Goal: Task Accomplishment & Management: Complete application form

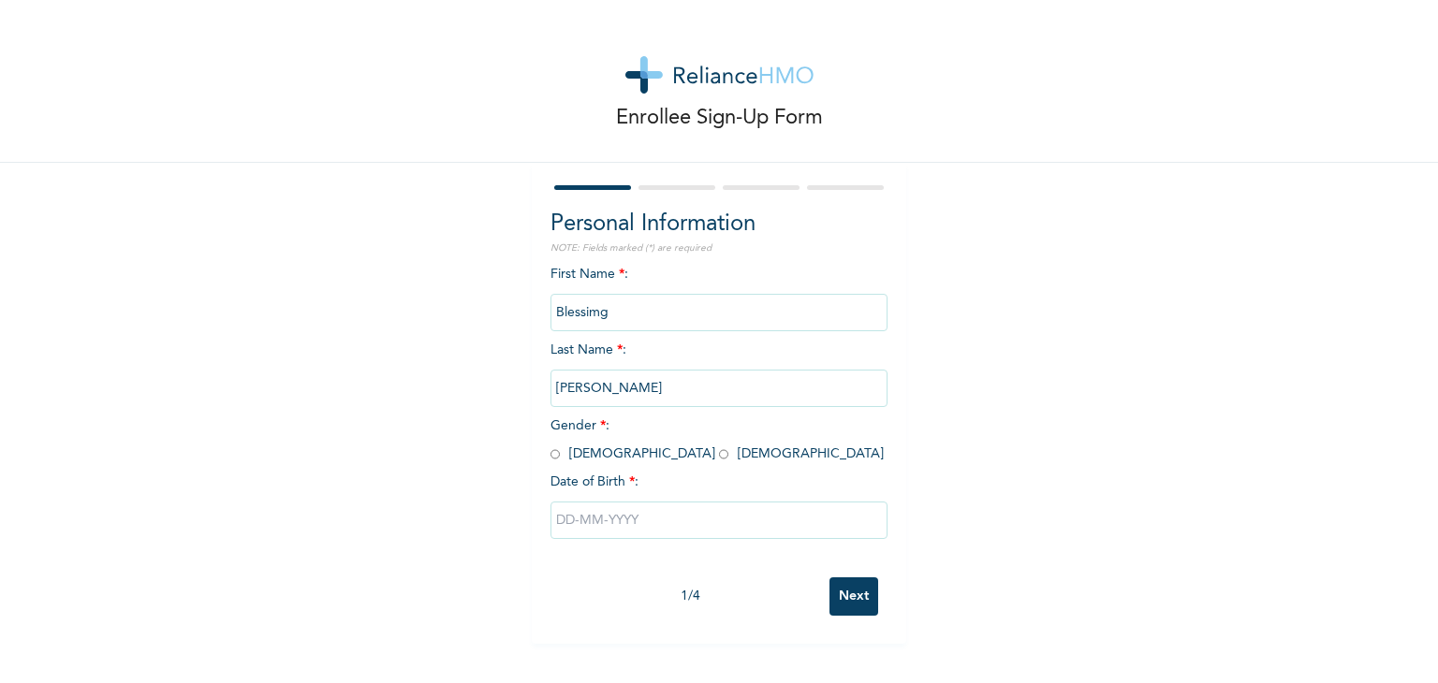
click at [719, 458] on input "radio" at bounding box center [723, 455] width 9 height 18
radio input "true"
click at [609, 526] on input "text" at bounding box center [718, 520] width 337 height 37
select select "7"
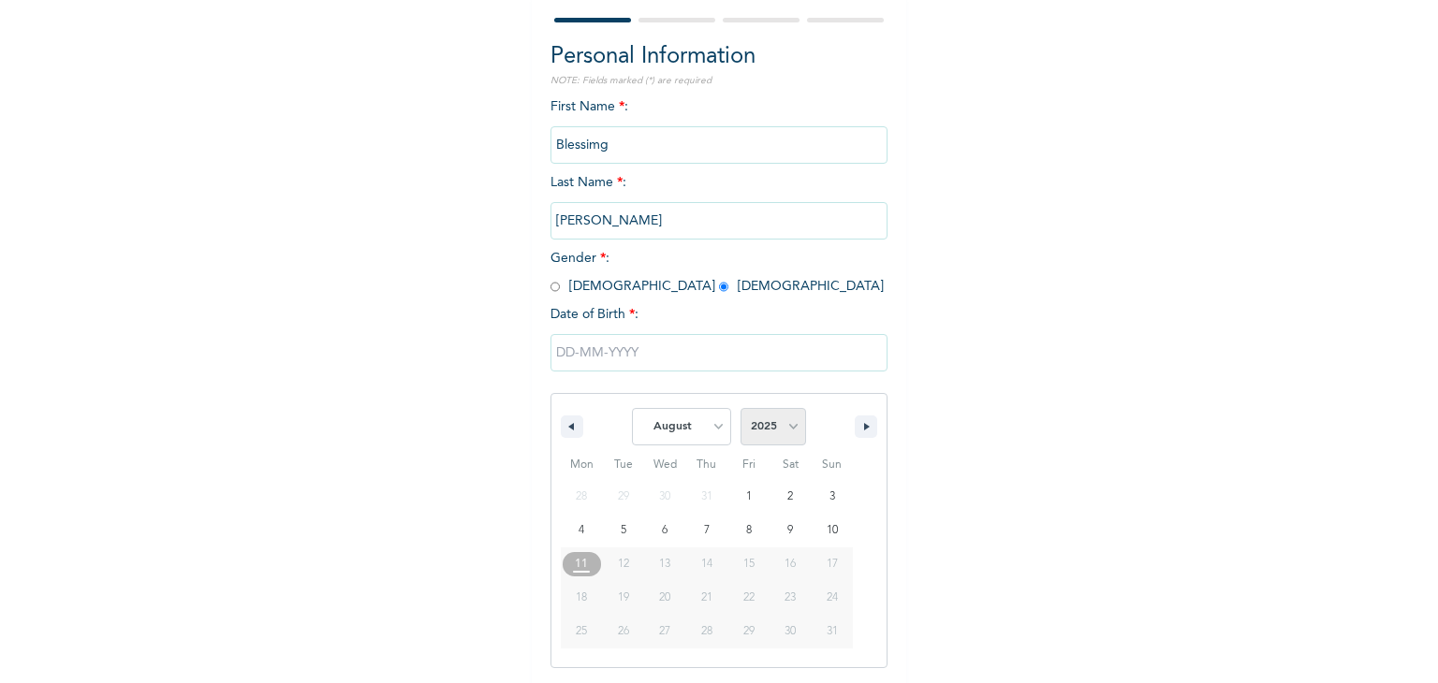
click at [745, 428] on select "2025 2024 2023 2022 2021 2020 2019 2018 2017 2016 2015 2014 2013 2012 2011 2010…" at bounding box center [773, 426] width 66 height 37
select select "1998"
click at [740, 408] on select "2025 2024 2023 2022 2021 2020 2019 2018 2017 2016 2015 2014 2013 2012 2011 2010…" at bounding box center [773, 426] width 66 height 37
type input "[DATE]"
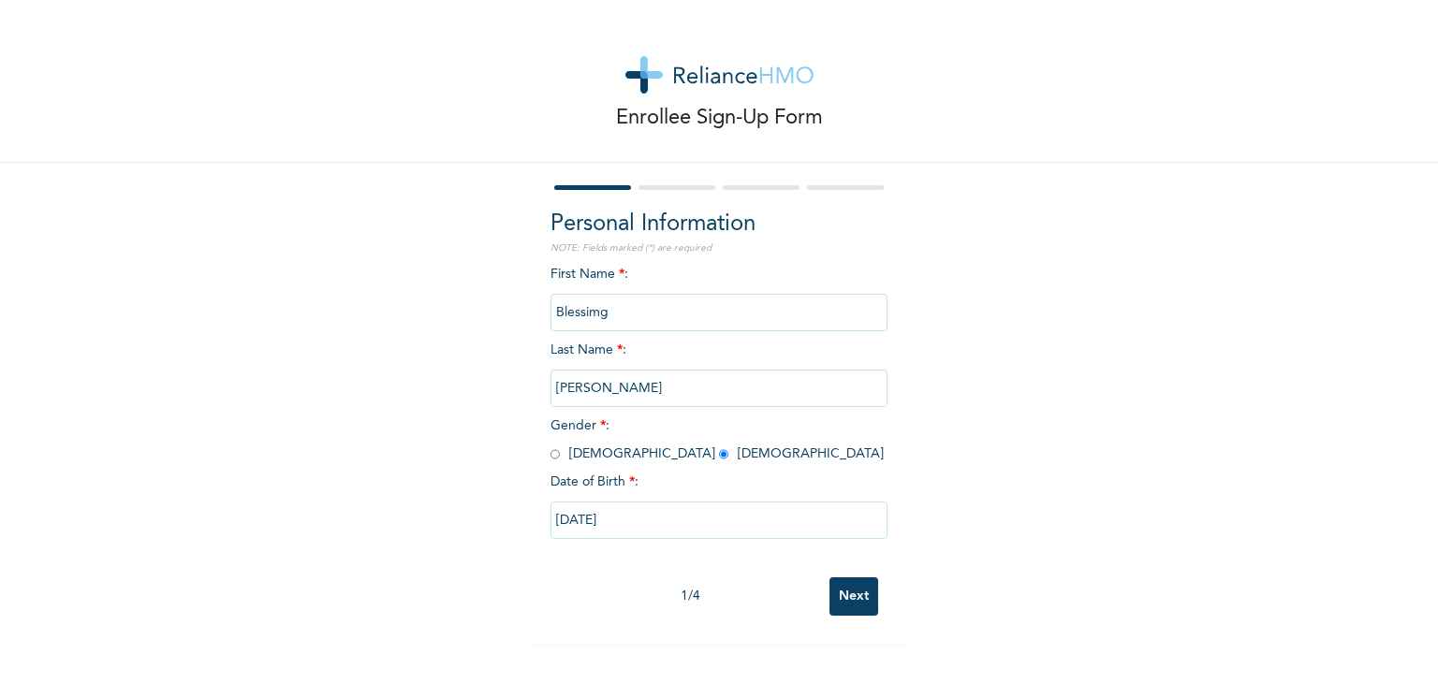
scroll to position [0, 0]
click at [855, 592] on input "Next" at bounding box center [853, 597] width 49 height 38
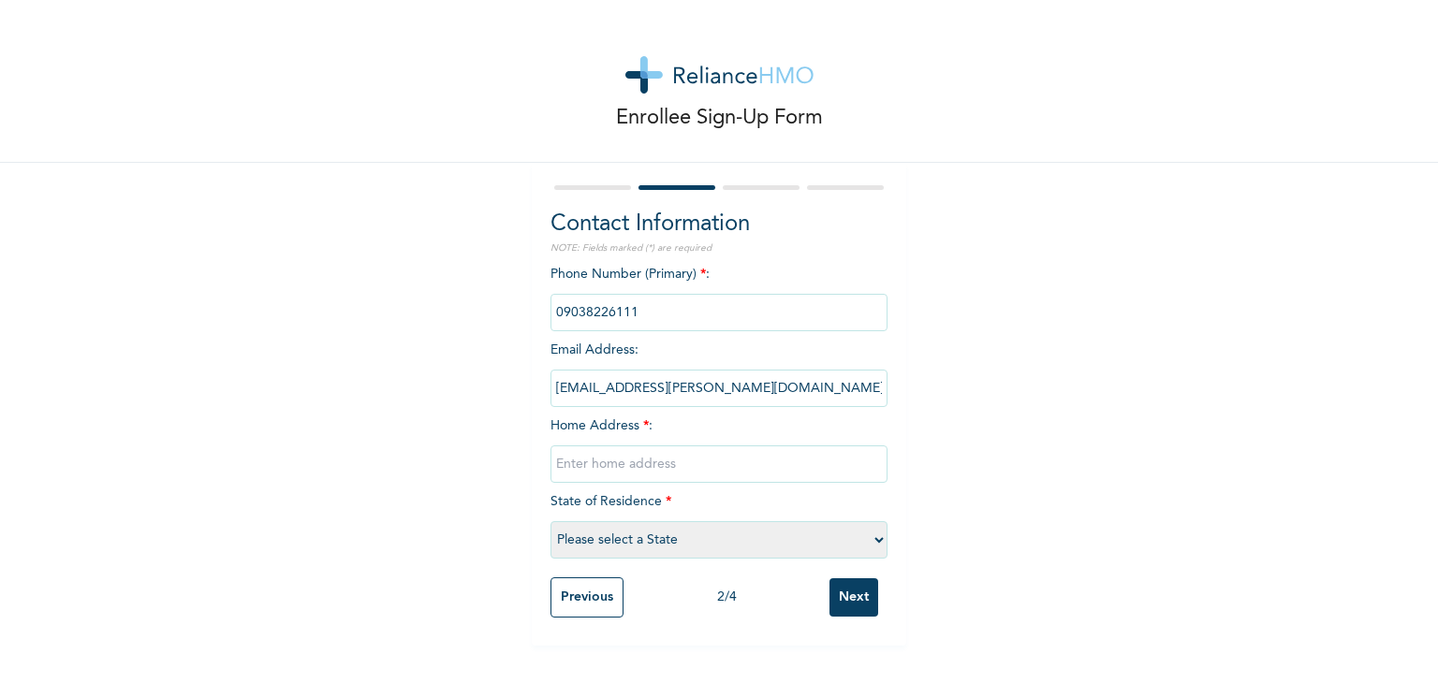
click at [677, 461] on input "text" at bounding box center [718, 464] width 337 height 37
type input "[STREET_ADDRESS]"
select select "25"
type input "26 Olaniyi Street, off-Pedro road, Shomolu"
click at [847, 593] on input "Next" at bounding box center [853, 597] width 49 height 38
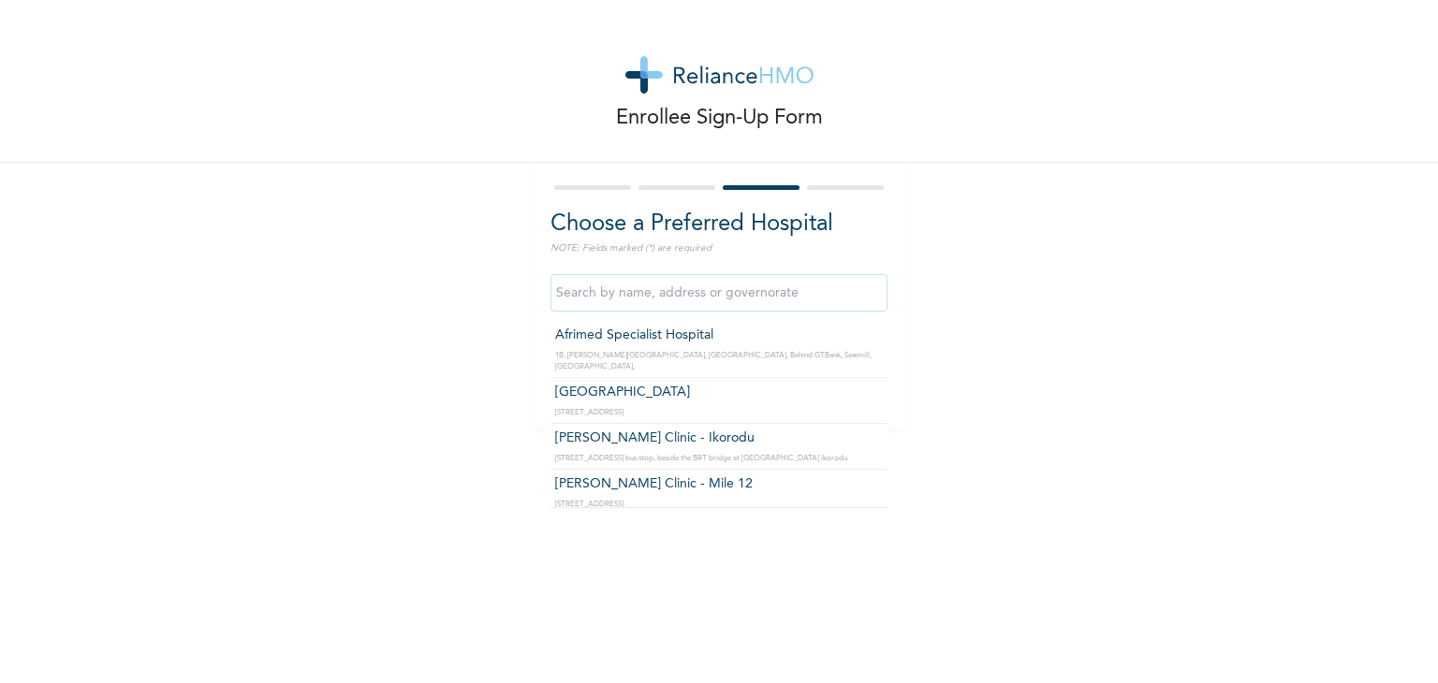
click at [755, 301] on input "text" at bounding box center [718, 292] width 337 height 37
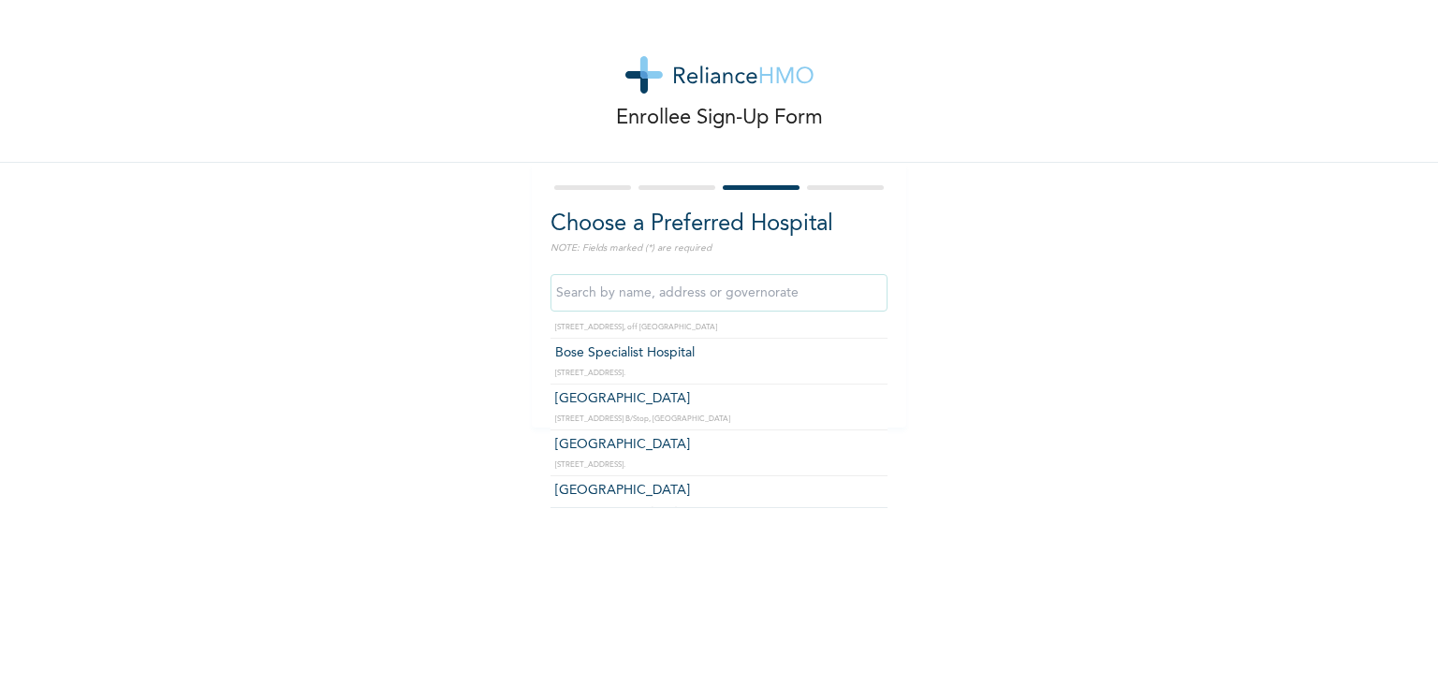
scroll to position [1463, 0]
click at [822, 297] on input "text" at bounding box center [718, 292] width 337 height 37
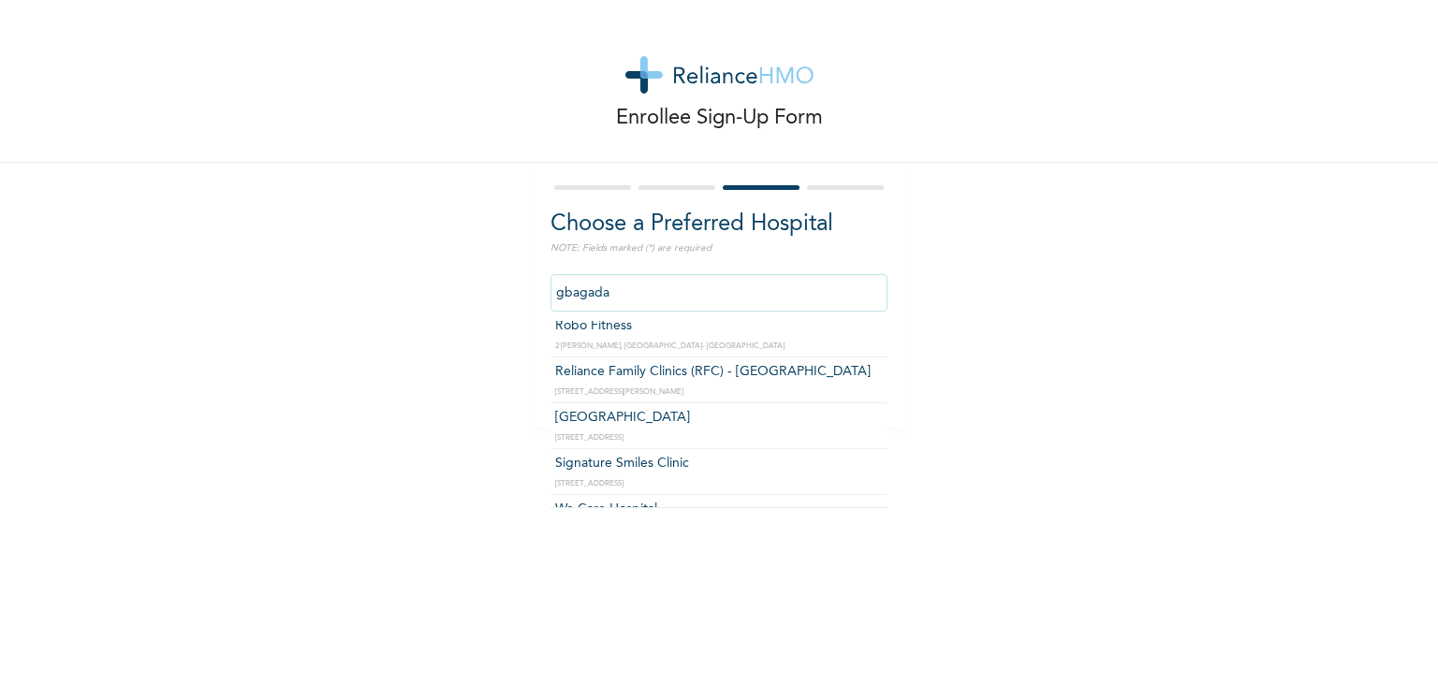
scroll to position [179, 0]
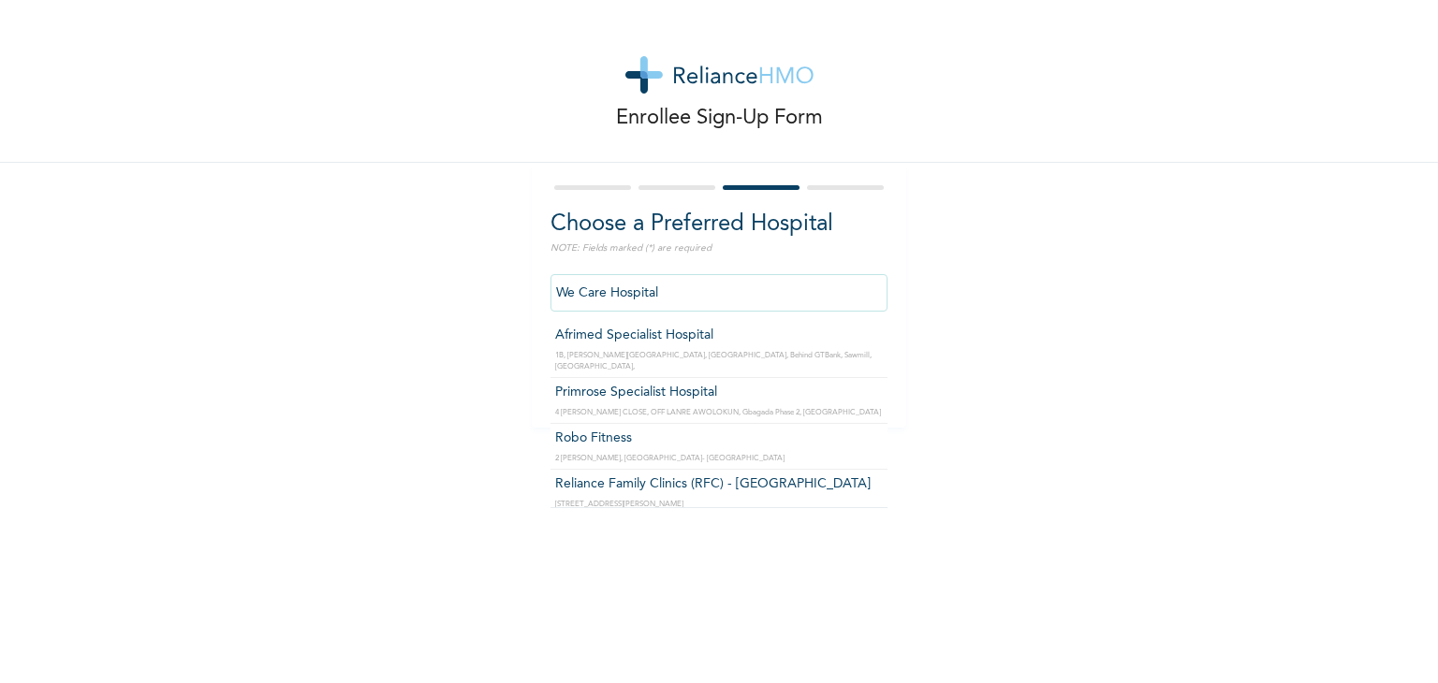
click at [775, 304] on input "We Care Hospital" at bounding box center [718, 292] width 337 height 37
type input "Primrose Specialist Hospital"
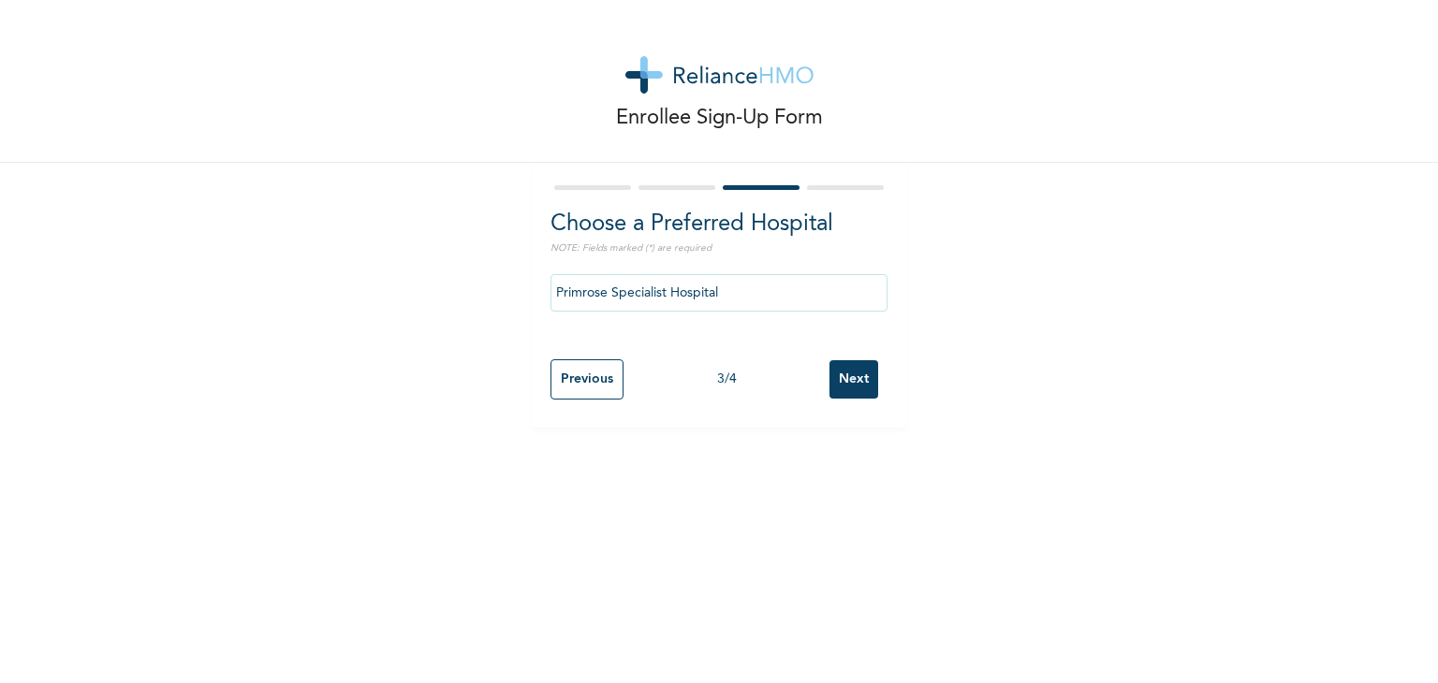
click at [839, 375] on input "Next" at bounding box center [853, 379] width 49 height 38
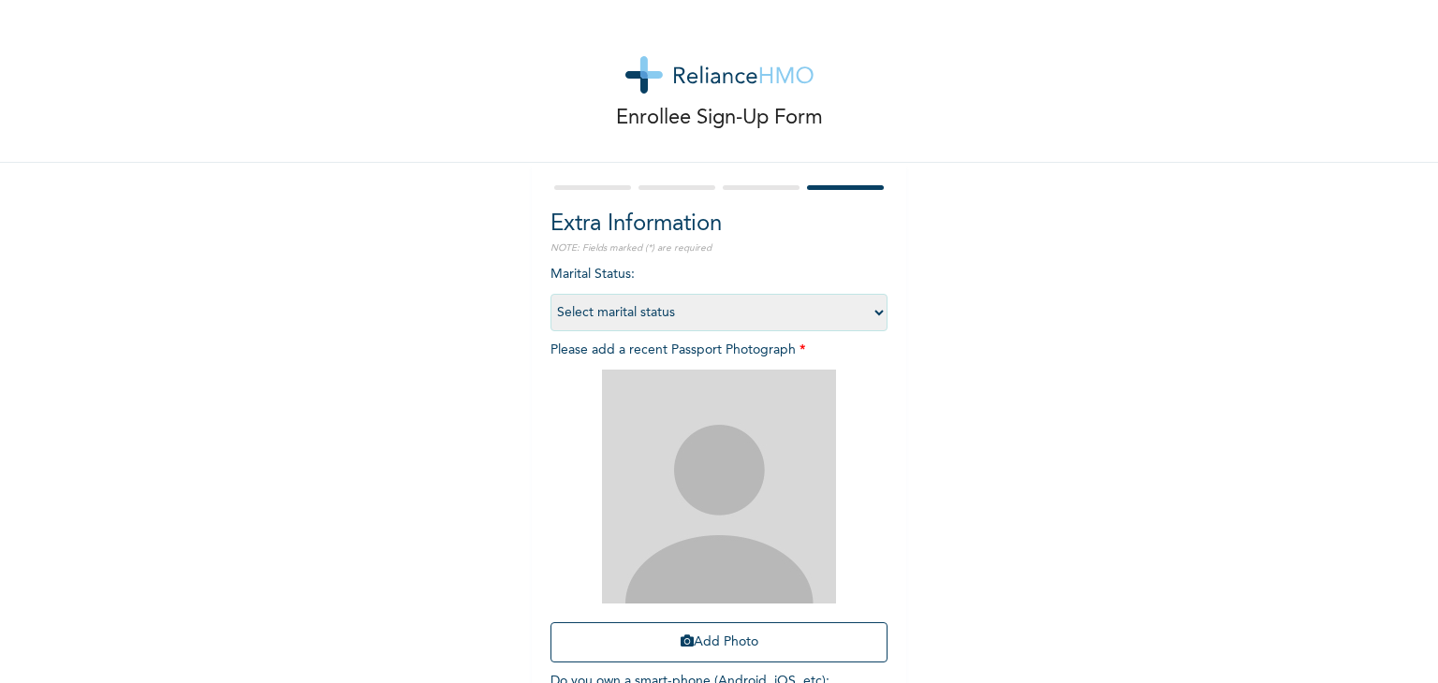
click at [830, 311] on select "Select marital status [DEMOGRAPHIC_DATA] Married [DEMOGRAPHIC_DATA] Widow/[DEMO…" at bounding box center [718, 312] width 337 height 37
select select "1"
click at [550, 294] on select "Select marital status [DEMOGRAPHIC_DATA] Married [DEMOGRAPHIC_DATA] Widow/[DEMO…" at bounding box center [718, 312] width 337 height 37
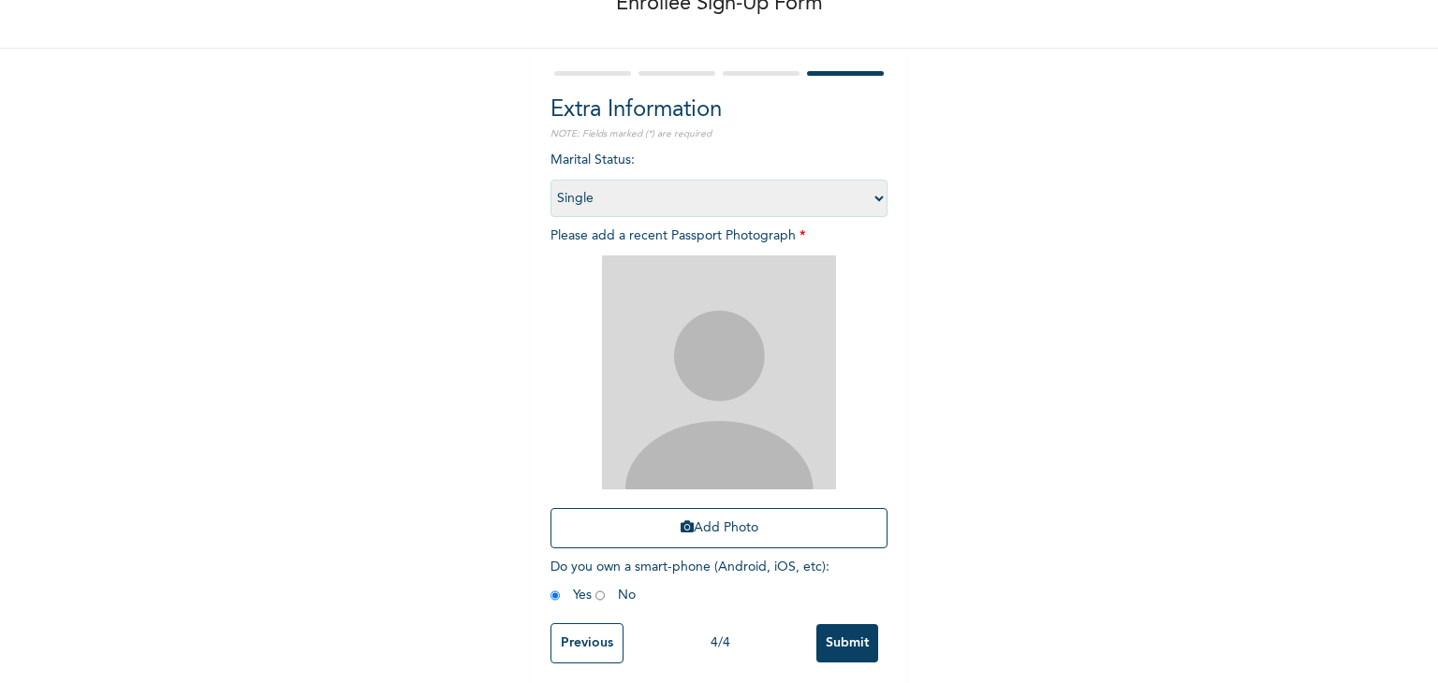
scroll to position [136, 0]
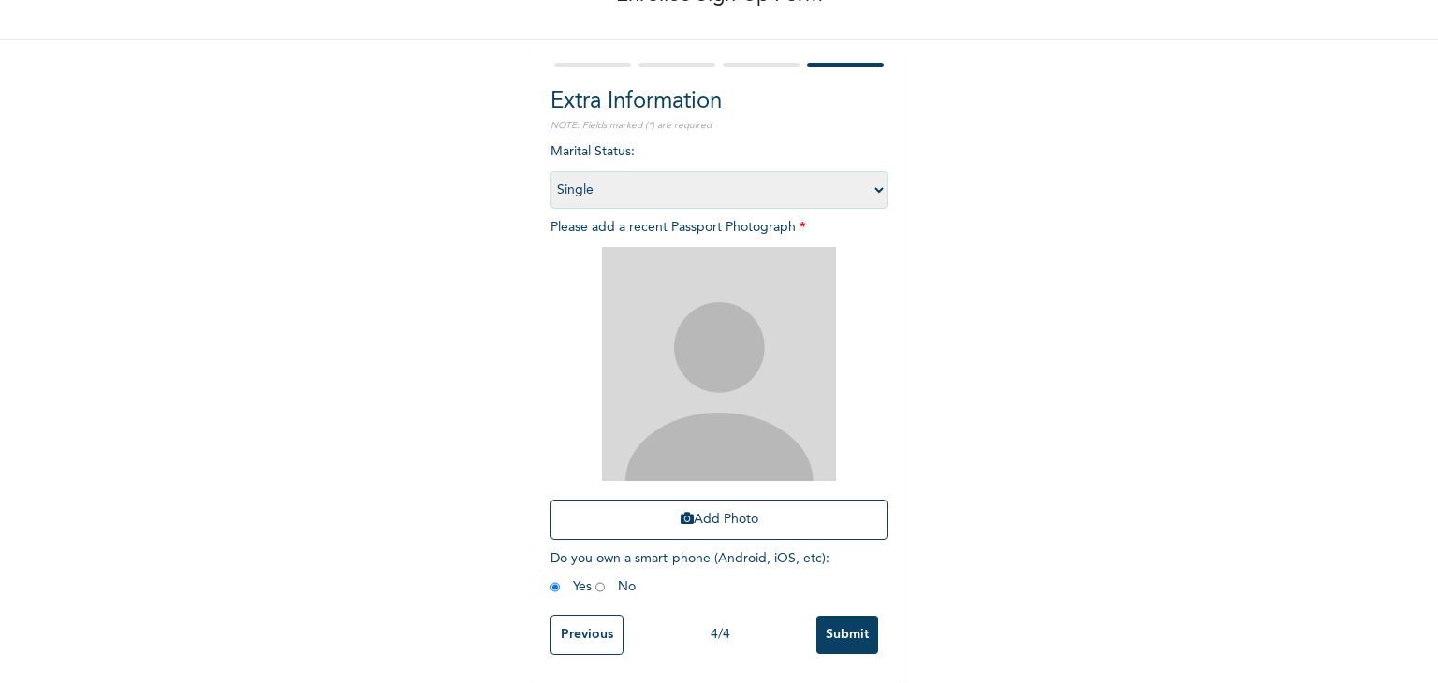
click at [839, 616] on input "Submit" at bounding box center [847, 635] width 62 height 38
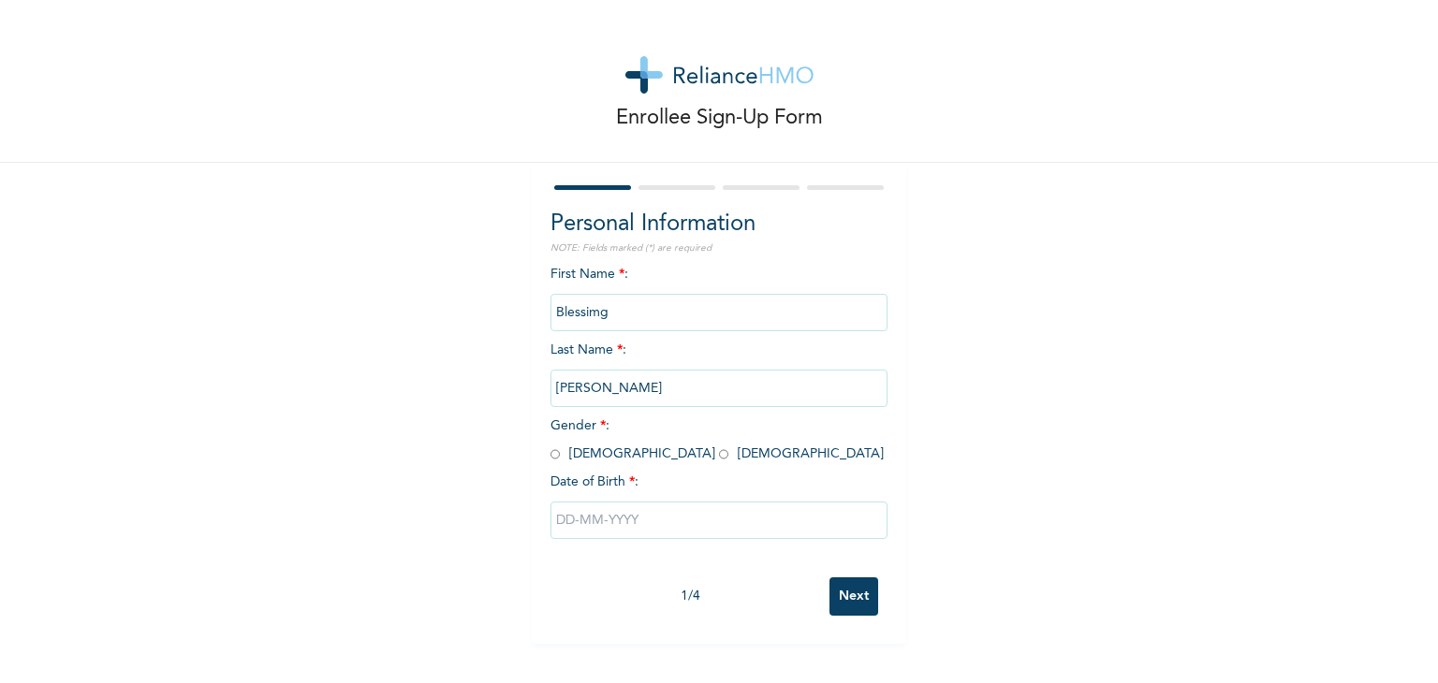
click at [719, 458] on input "radio" at bounding box center [723, 455] width 9 height 18
radio input "true"
click at [674, 514] on input "text" at bounding box center [718, 520] width 337 height 37
select select "7"
click at [593, 147] on div "Enrollee Sign-Up Form Personal Information NOTE: Fields marked (*) are required…" at bounding box center [719, 322] width 1438 height 644
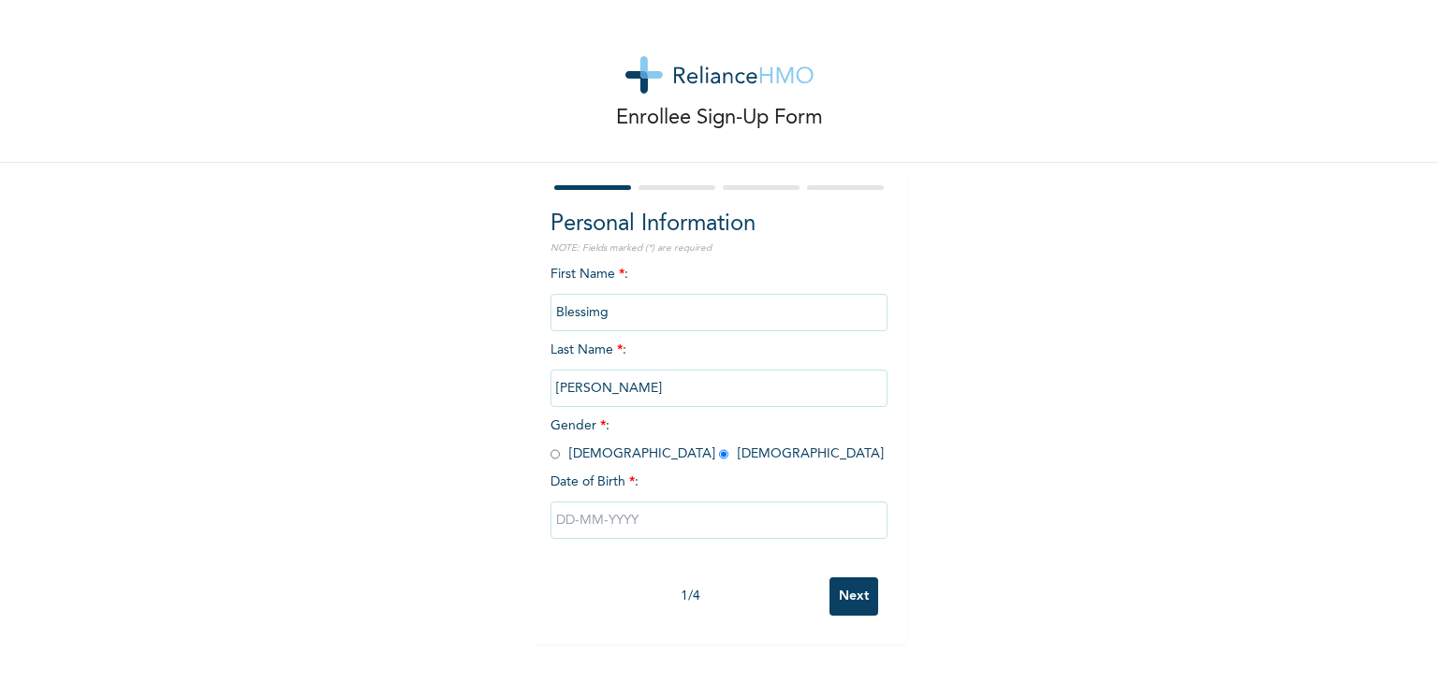
click at [591, 310] on input "Blessimg" at bounding box center [718, 312] width 337 height 37
click at [636, 310] on input "Blessimg" at bounding box center [718, 312] width 337 height 37
click at [681, 393] on input "[PERSON_NAME]" at bounding box center [718, 388] width 337 height 37
click at [680, 315] on input "Blessimg" at bounding box center [718, 312] width 337 height 37
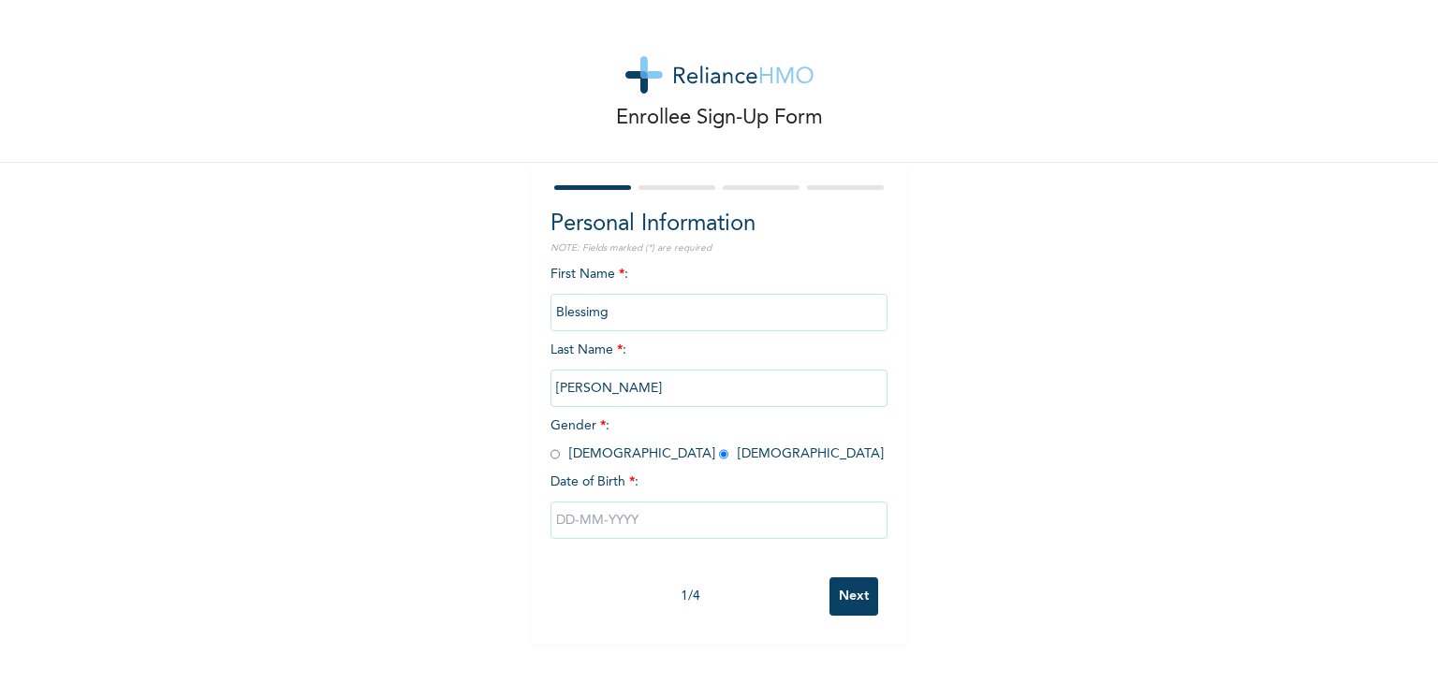
click at [592, 309] on input "Blessimg" at bounding box center [718, 312] width 337 height 37
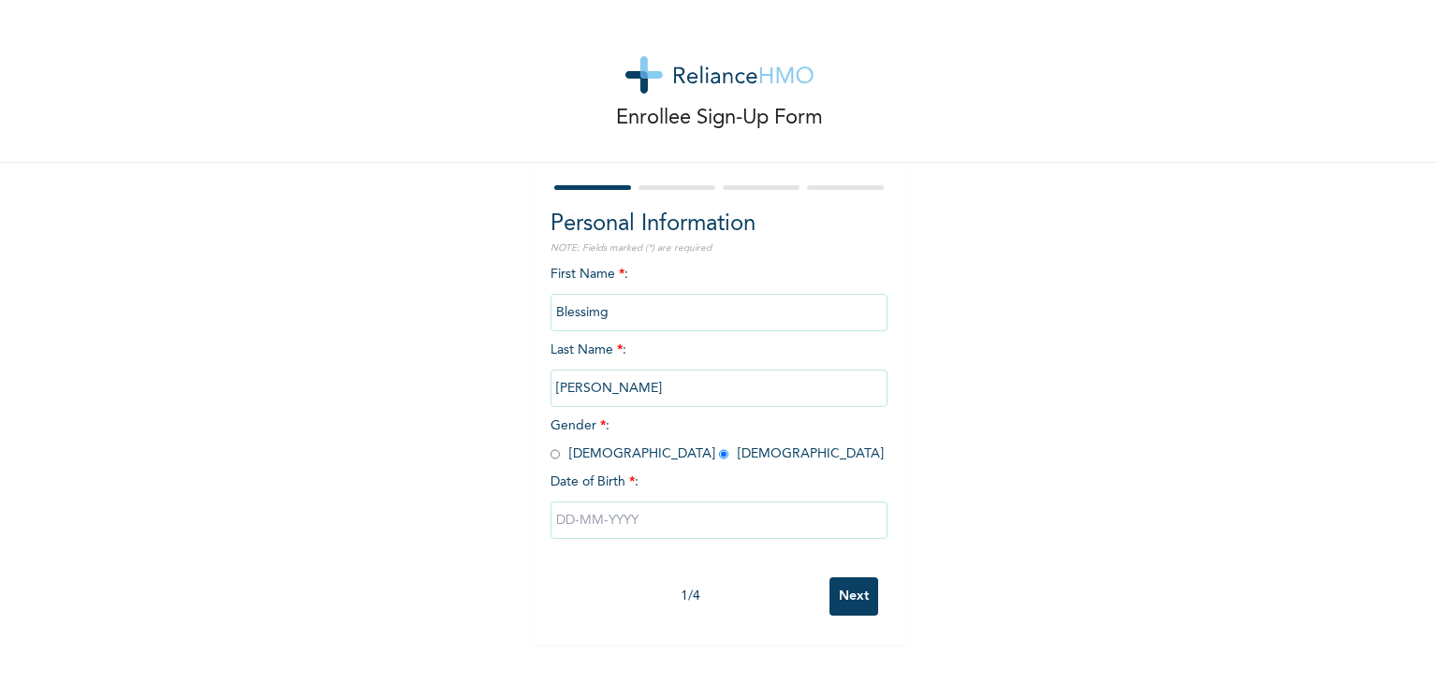
click at [612, 314] on input "Blessimg" at bounding box center [718, 312] width 337 height 37
click at [619, 524] on input "text" at bounding box center [718, 520] width 337 height 37
select select "7"
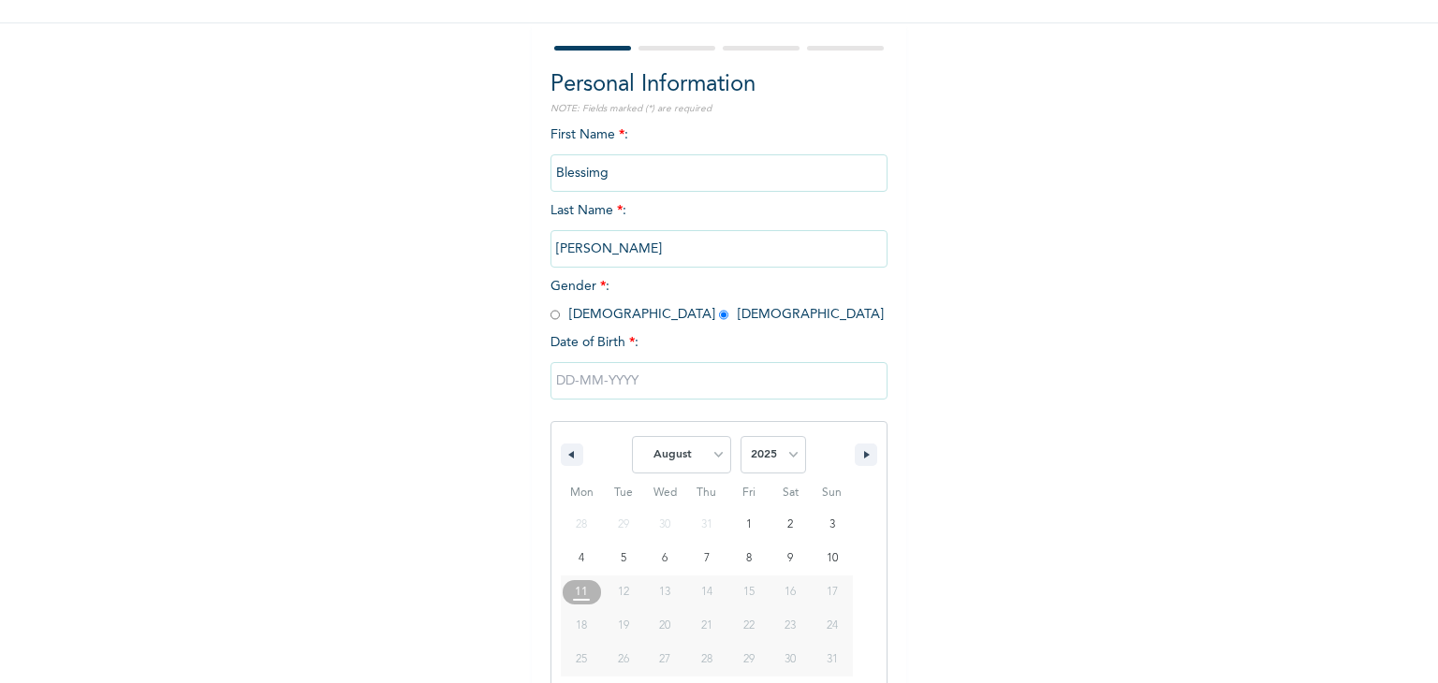
scroll to position [168, 0]
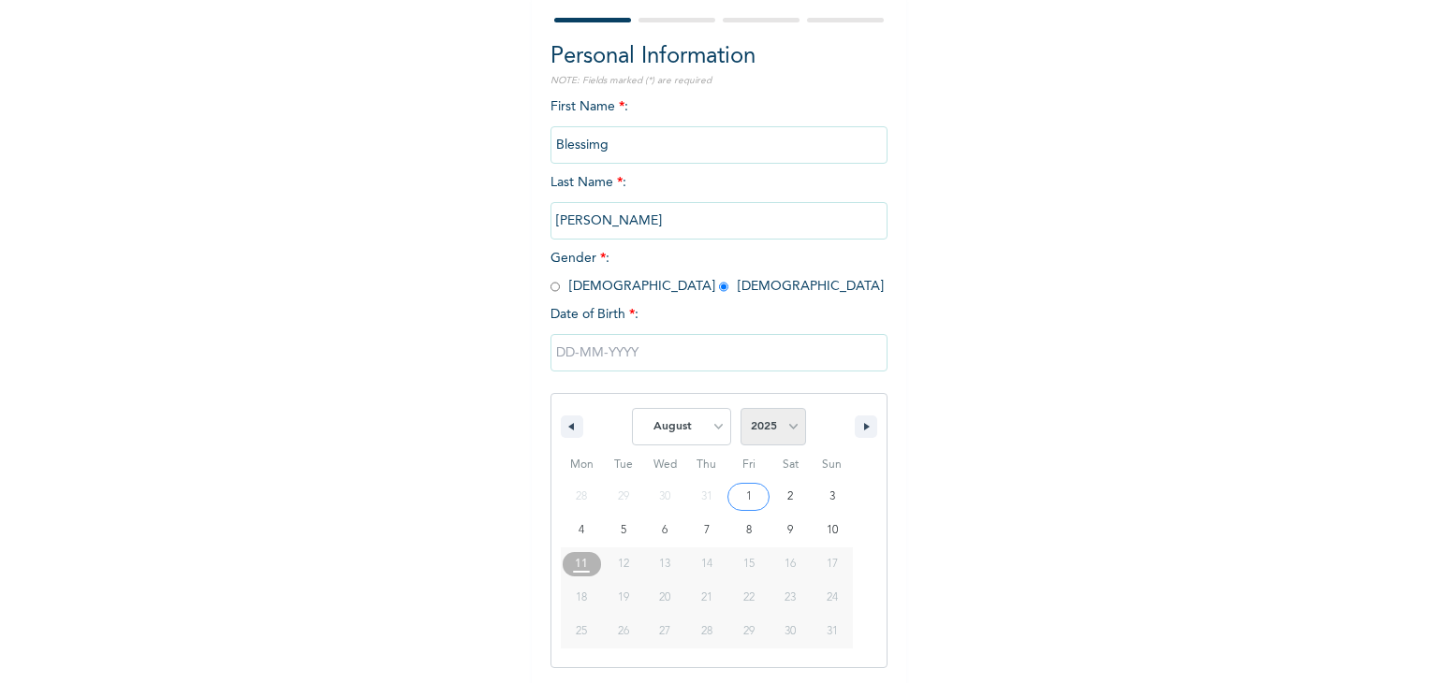
click at [763, 428] on select "2025 2024 2023 2022 2021 2020 2019 2018 2017 2016 2015 2014 2013 2012 2011 2010…" at bounding box center [773, 426] width 66 height 37
select select "1998"
click at [740, 408] on select "2025 2024 2023 2022 2021 2020 2019 2018 2017 2016 2015 2014 2013 2012 2011 2010…" at bounding box center [773, 426] width 66 height 37
type input "[DATE]"
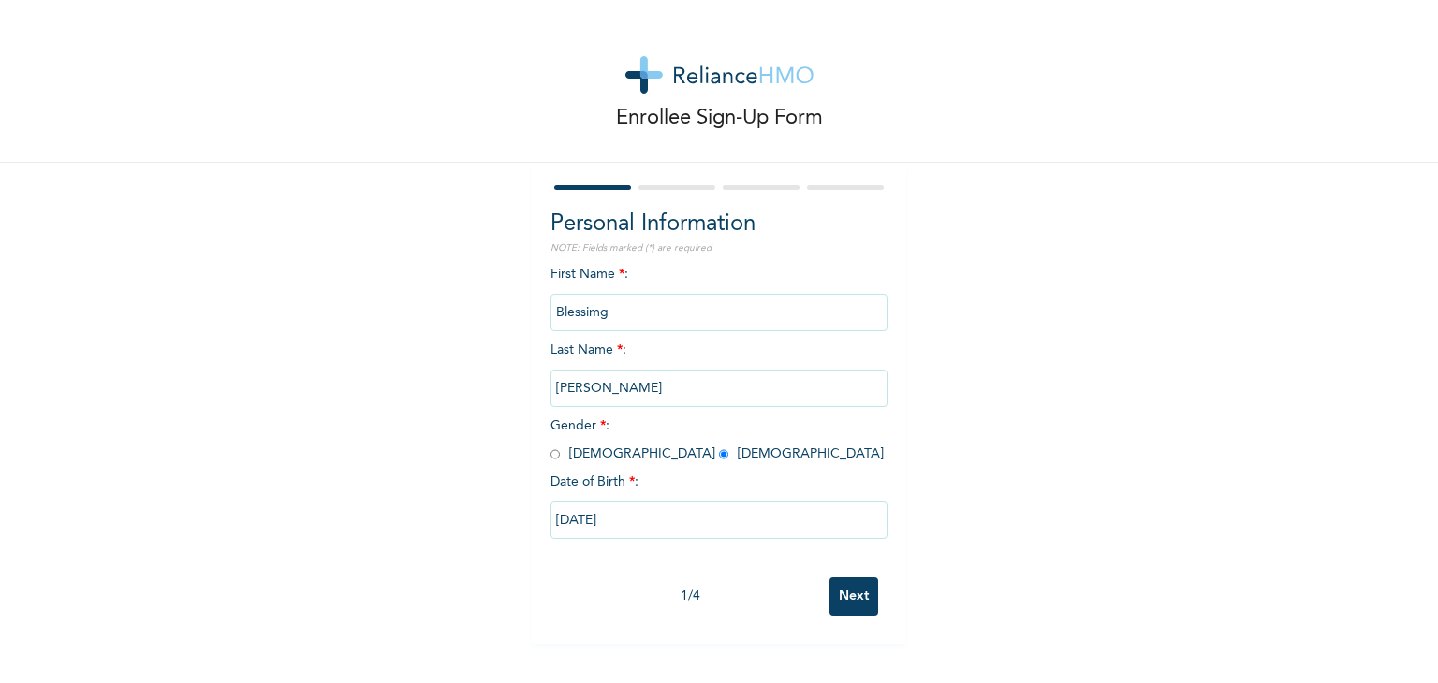
click at [740, 312] on input "Blessimg" at bounding box center [718, 312] width 337 height 37
click at [850, 594] on input "Next" at bounding box center [853, 597] width 49 height 38
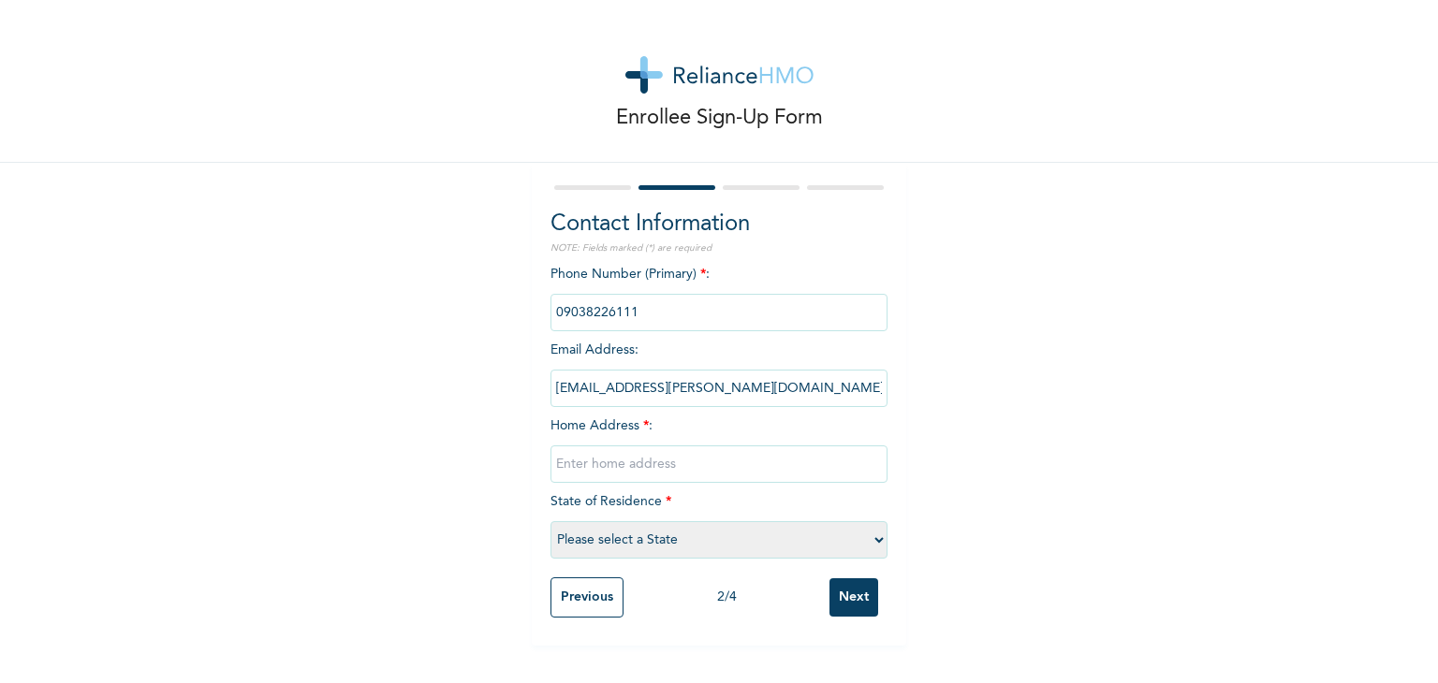
click at [704, 461] on input "text" at bounding box center [718, 464] width 337 height 37
type input "[STREET_ADDRESS]"
select select "25"
type input "[STREET_ADDRESS], off-[PERSON_NAME], [GEOGRAPHIC_DATA]"
click at [846, 594] on input "Next" at bounding box center [853, 597] width 49 height 38
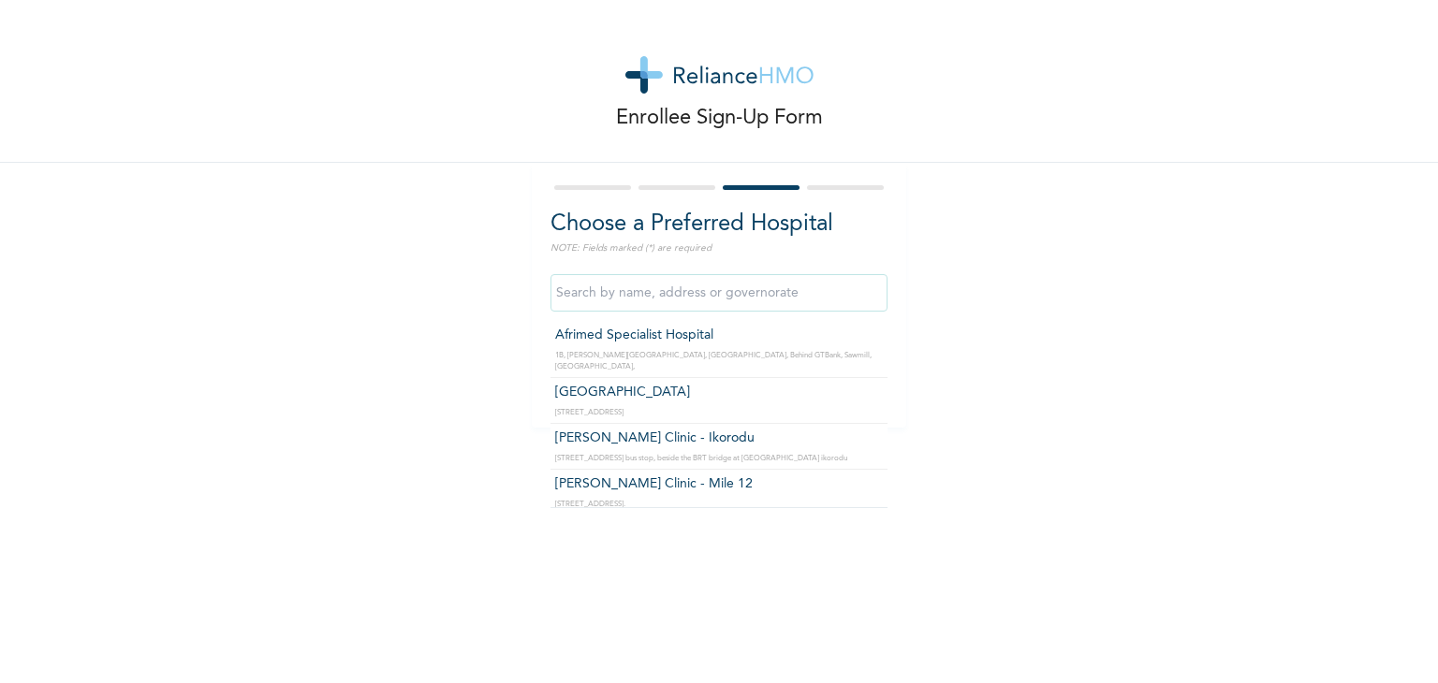
click at [726, 300] on input "text" at bounding box center [718, 292] width 337 height 37
type input "p"
type input "Primrose Specialist Hospital"
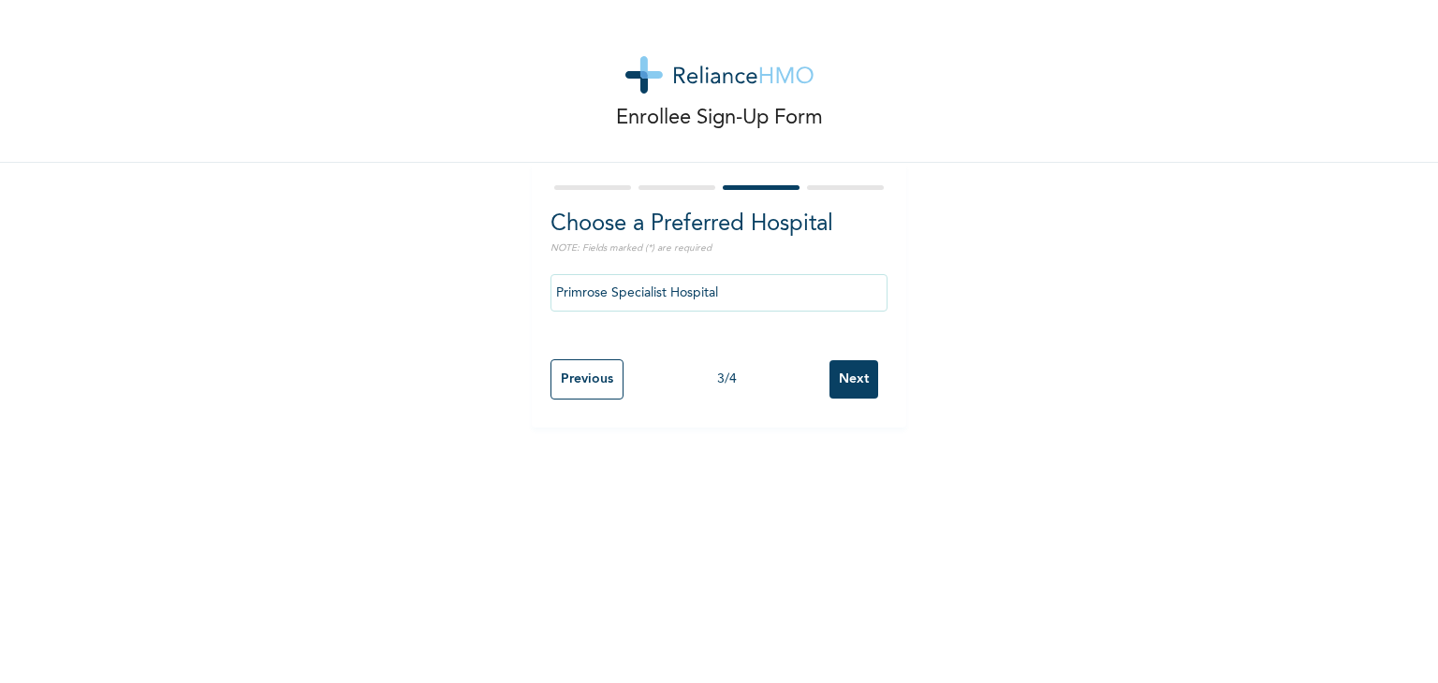
click at [842, 382] on input "Next" at bounding box center [853, 379] width 49 height 38
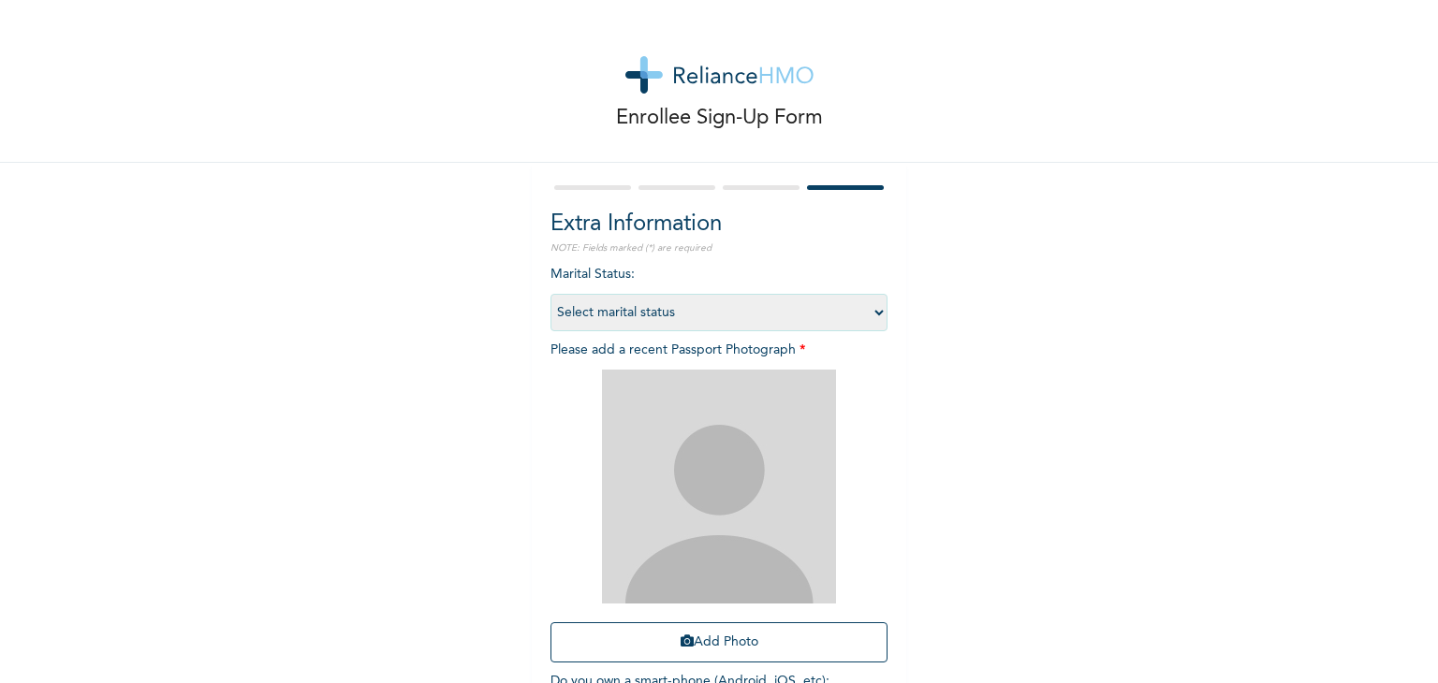
click at [715, 310] on select "Select marital status [DEMOGRAPHIC_DATA] Married [DEMOGRAPHIC_DATA] Widow/[DEMO…" at bounding box center [718, 312] width 337 height 37
select select "1"
click at [550, 294] on select "Select marital status [DEMOGRAPHIC_DATA] Married [DEMOGRAPHIC_DATA] Widow/[DEMO…" at bounding box center [718, 312] width 337 height 37
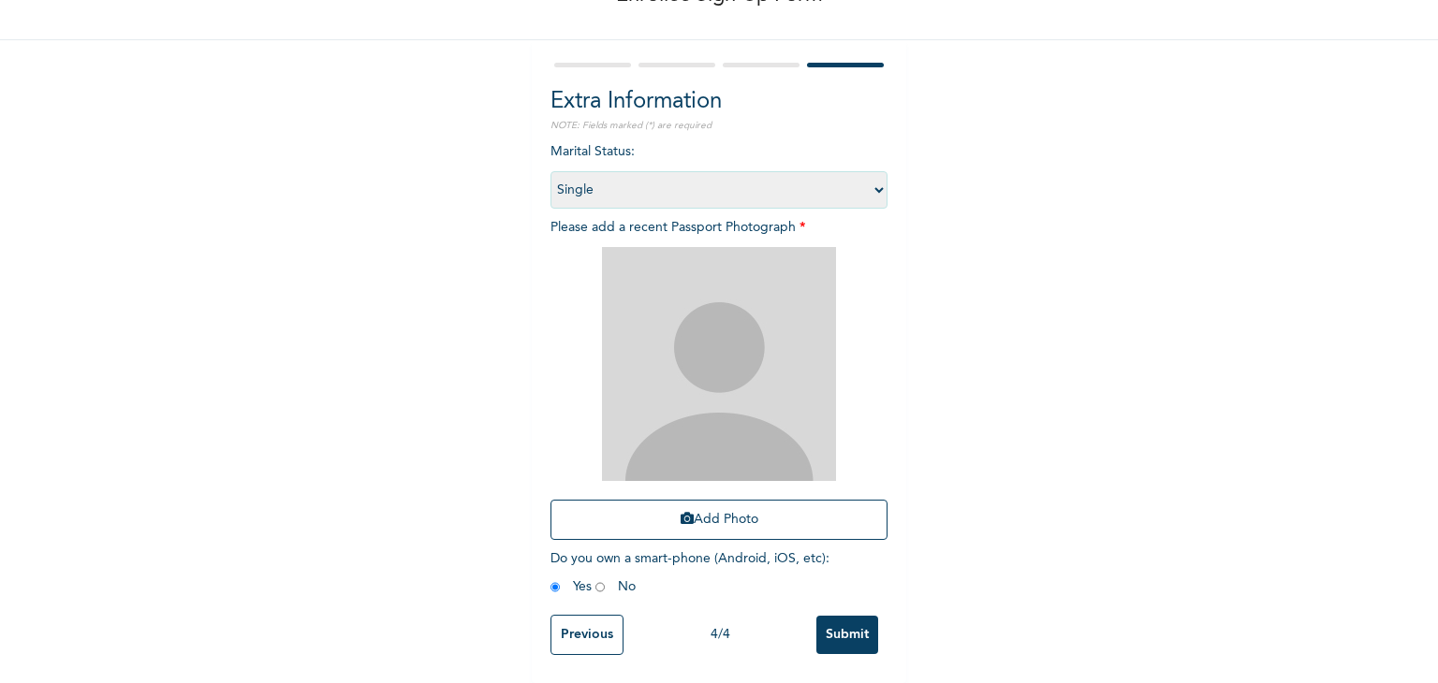
scroll to position [131, 0]
click at [760, 330] on img at bounding box center [719, 364] width 234 height 234
click at [726, 500] on button "Add Photo" at bounding box center [718, 520] width 337 height 40
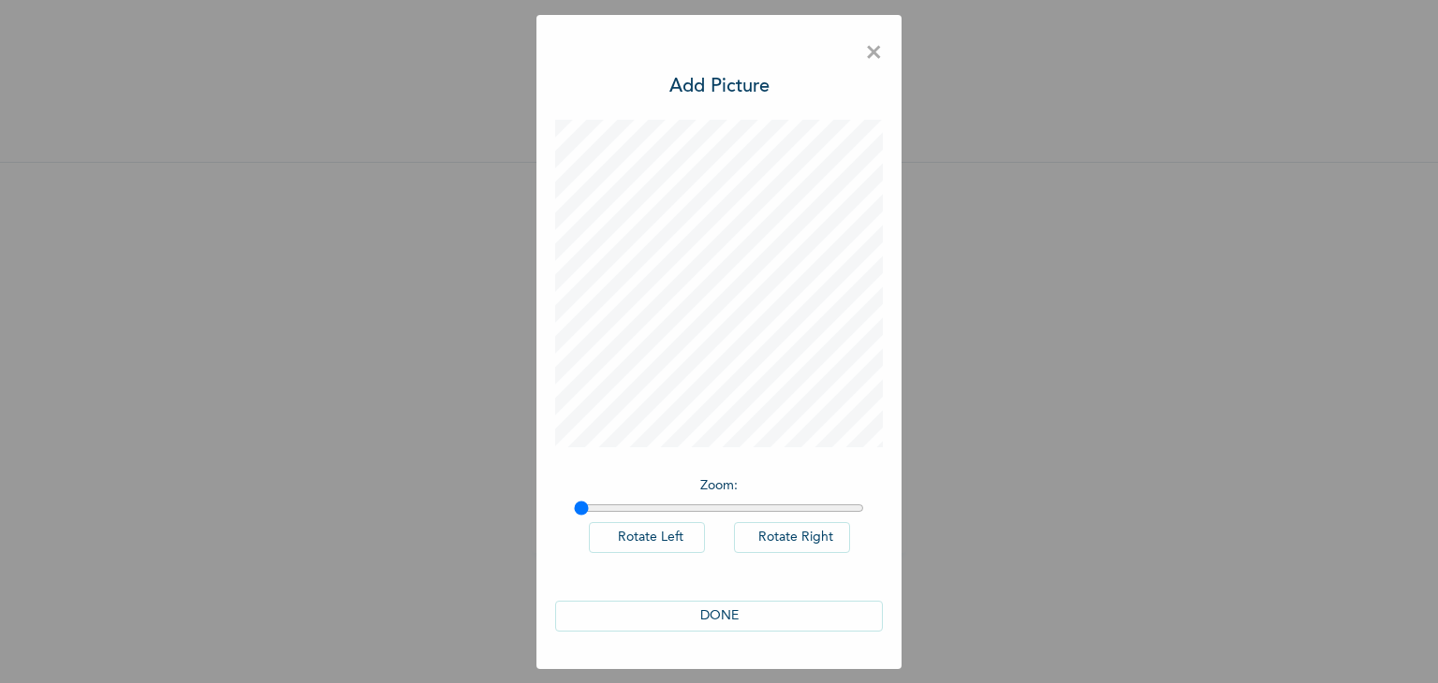
click at [731, 622] on button "DONE" at bounding box center [719, 616] width 328 height 31
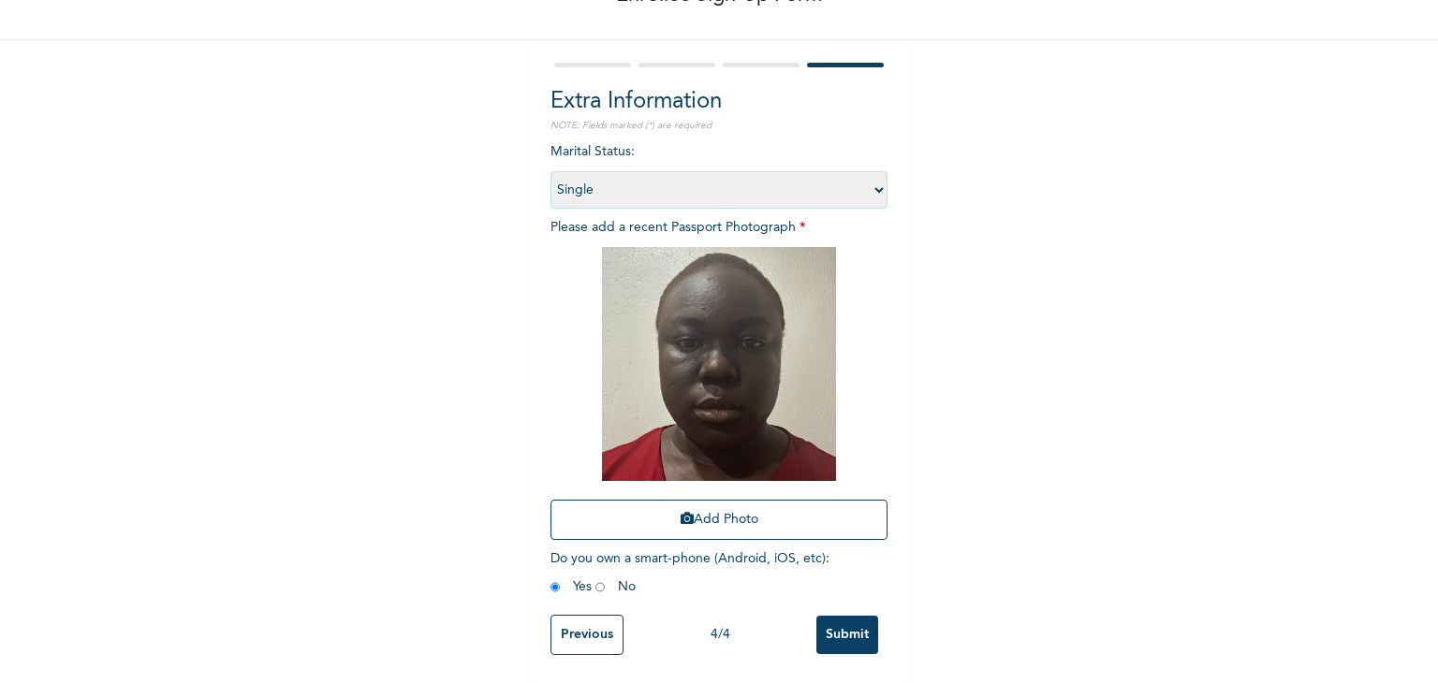
scroll to position [136, 0]
click at [846, 622] on input "Submit" at bounding box center [847, 635] width 62 height 38
